Goal: Find specific page/section: Find specific page/section

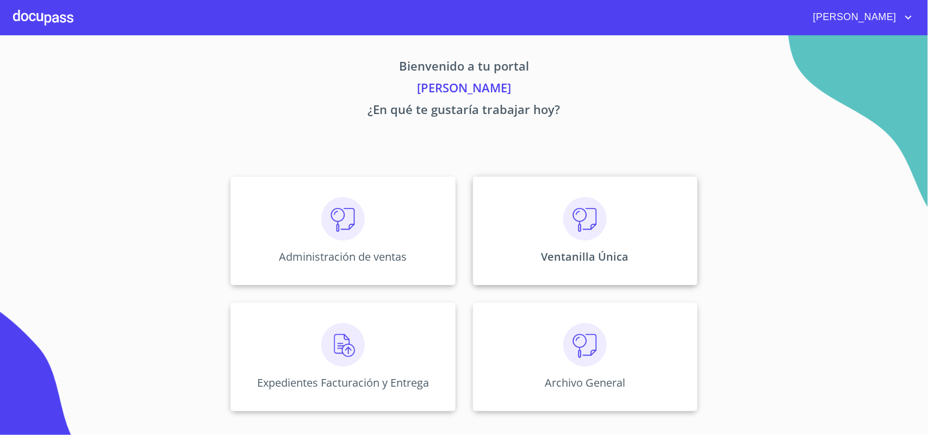
click at [609, 216] on div "Ventanilla Única" at bounding box center [585, 231] width 224 height 109
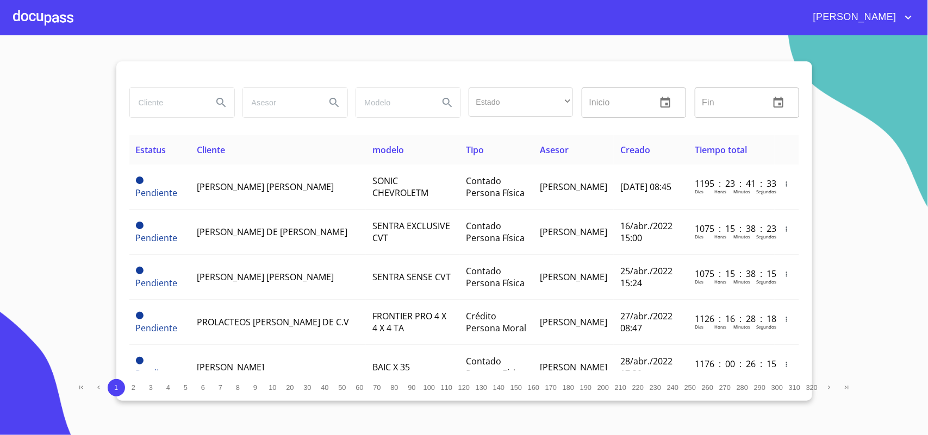
click at [163, 111] on input "search" at bounding box center [167, 102] width 74 height 29
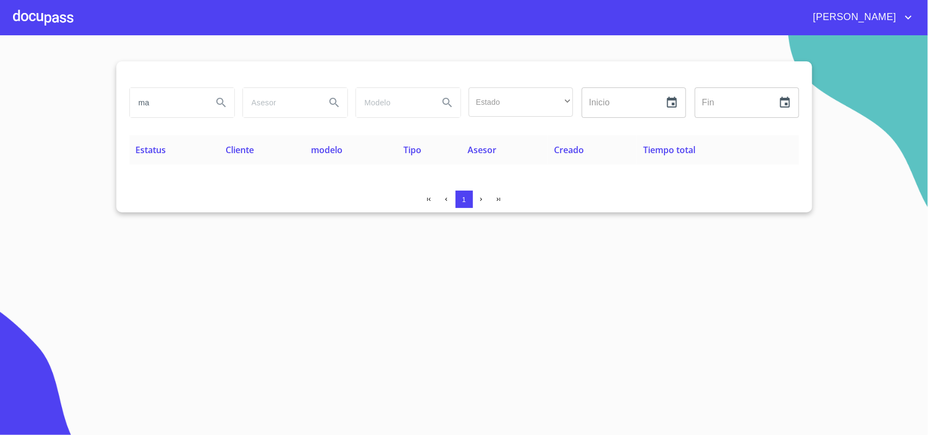
type input "m"
drag, startPoint x: 182, startPoint y: 107, endPoint x: 0, endPoint y: 93, distance: 182.6
click at [0, 93] on section "MALACOR Estado ​ ​ Inicio ​ Fin ​ Estatus Cliente modelo Tipo Asesor Creado Tie…" at bounding box center [464, 235] width 928 height 400
type input "[PERSON_NAME]"
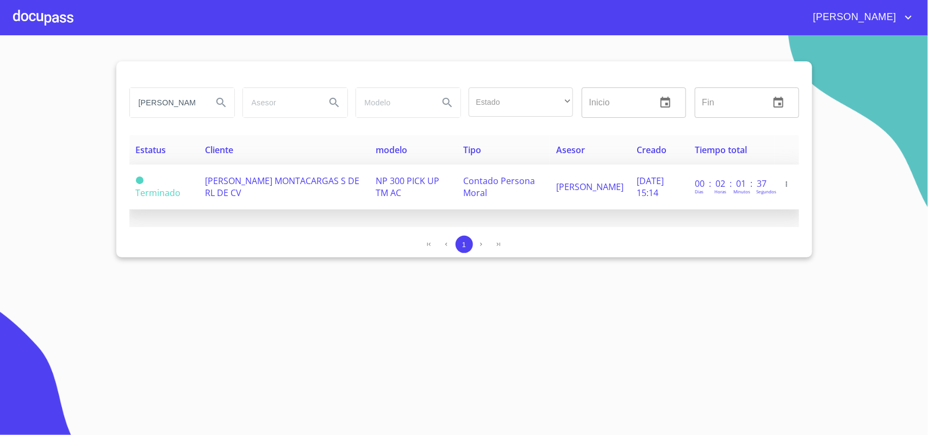
click at [266, 178] on span "[PERSON_NAME] MONTACARGAS S DE RL DE CV" at bounding box center [282, 187] width 154 height 24
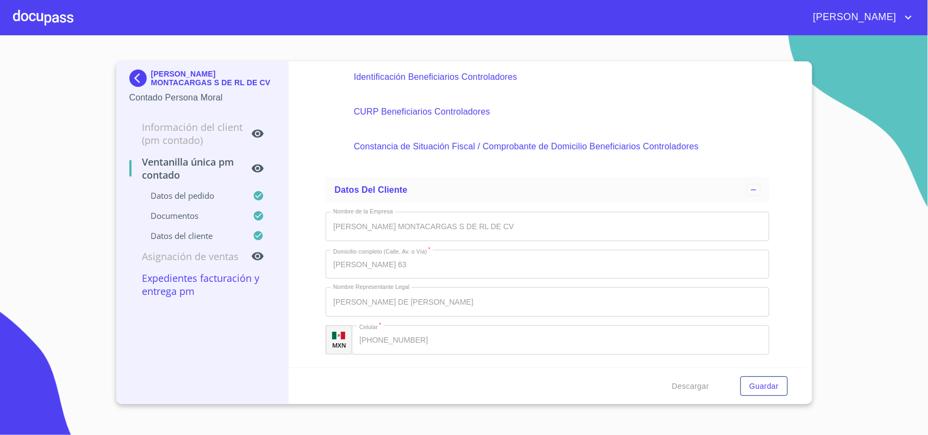
scroll to position [3087, 0]
click at [140, 72] on img at bounding box center [140, 78] width 22 height 17
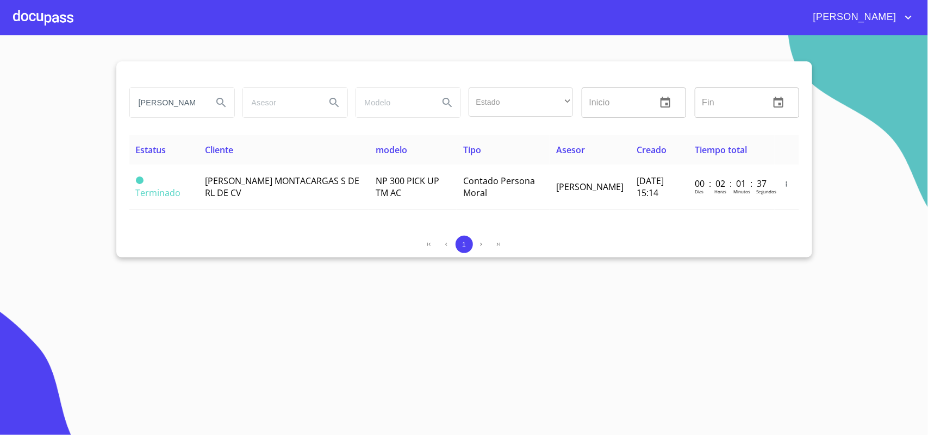
drag, startPoint x: 177, startPoint y: 102, endPoint x: 0, endPoint y: 110, distance: 177.4
click at [3, 110] on section "[PERSON_NAME] Estado ​ ​ Inicio ​ Fin ​ Estatus Cliente modelo Tipo Asesor Crea…" at bounding box center [464, 235] width 928 height 400
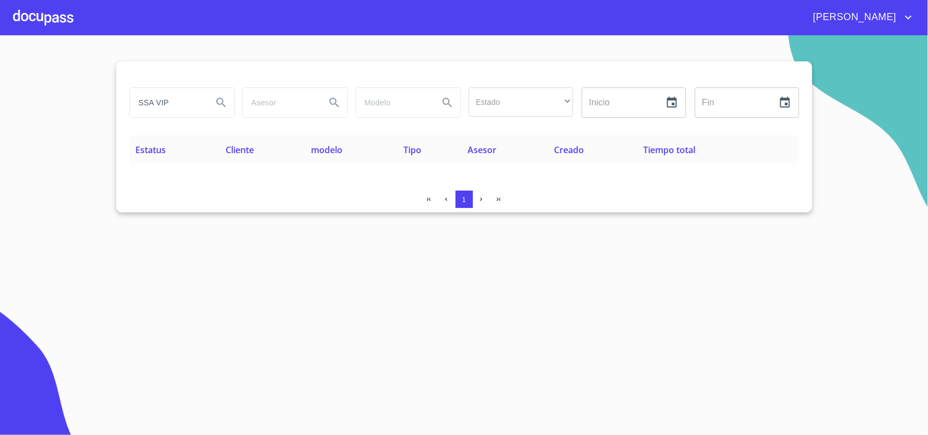
drag, startPoint x: 174, startPoint y: 102, endPoint x: 0, endPoint y: 93, distance: 174.1
click at [0, 93] on section "SSA VIP Estado ​ ​ Inicio ​ Fin ​ Estatus Cliente modelo Tipo Asesor Creado Tie…" at bounding box center [464, 235] width 928 height 400
drag, startPoint x: 194, startPoint y: 107, endPoint x: 0, endPoint y: 96, distance: 194.3
click at [0, 96] on section "COMPAÑIA HERCOM Estado ​ ​ Inicio ​ Fin ​ Estatus Cliente modelo Tipo Asesor Cr…" at bounding box center [464, 235] width 928 height 400
type input "RCOM"
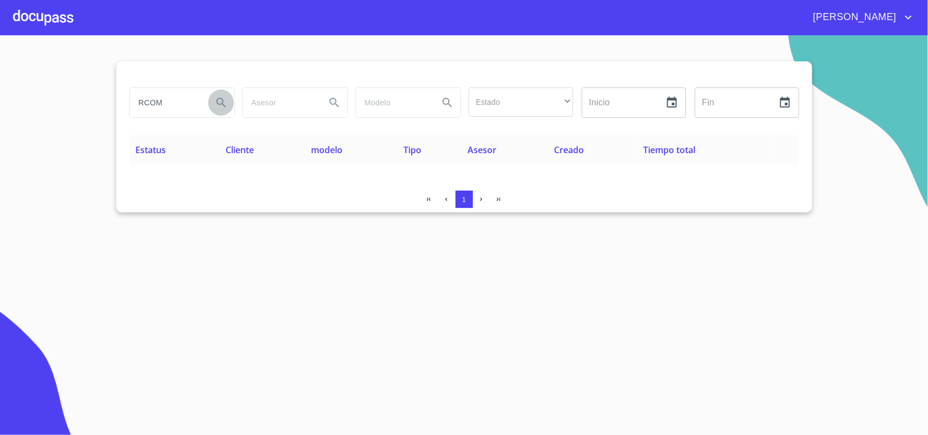
drag, startPoint x: 210, startPoint y: 105, endPoint x: 52, endPoint y: 90, distance: 158.9
click at [52, 90] on section "RCOM Estado ​ ​ Inicio ​ Fin ​ Estatus Cliente modelo Tipo Asesor Creado Tiempo…" at bounding box center [464, 235] width 928 height 400
drag, startPoint x: 191, startPoint y: 103, endPoint x: 0, endPoint y: 83, distance: 191.8
click at [0, 86] on section "RCOM Estado ​ ​ Inicio ​ Fin ​ Estatus Cliente modelo Tipo Asesor Creado Tiempo…" at bounding box center [464, 235] width 928 height 400
